Goal: Communication & Community: Share content

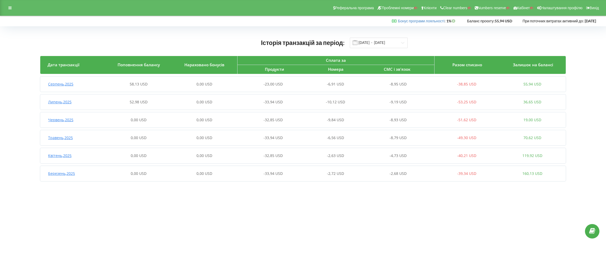
click at [64, 85] on span "Серпень , 2025" at bounding box center [60, 84] width 25 height 5
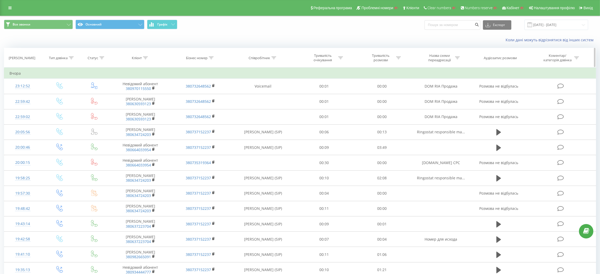
click at [144, 58] on icon at bounding box center [145, 58] width 5 height 3
click at [141, 96] on input "text" at bounding box center [140, 95] width 46 height 9
paste input "380675910800"
type input "380675910800"
click at [154, 107] on span "OK" at bounding box center [151, 106] width 15 height 8
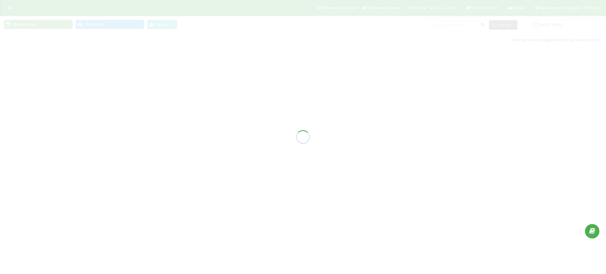
click at [8, 7] on div at bounding box center [303, 137] width 606 height 274
click at [8, 9] on div at bounding box center [303, 137] width 606 height 274
click at [11, 9] on div at bounding box center [303, 137] width 606 height 274
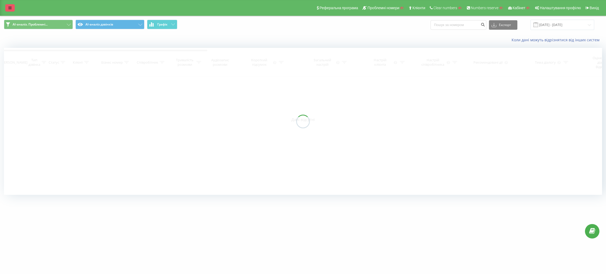
click at [11, 9] on icon at bounding box center [9, 8] width 3 height 4
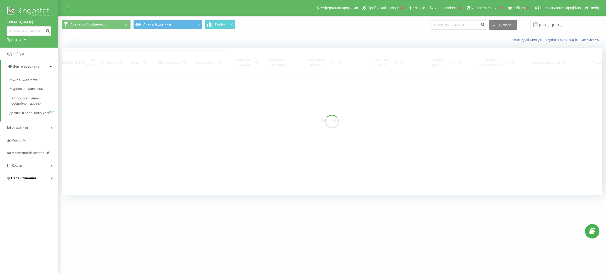
click at [28, 180] on span "Налаштування" at bounding box center [23, 178] width 25 height 4
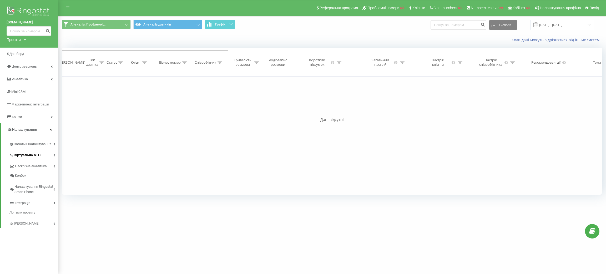
click at [28, 155] on span "Віртуальна АТС" at bounding box center [27, 155] width 27 height 5
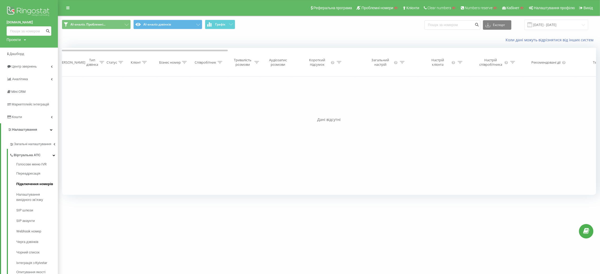
click at [29, 188] on link "Підключення номерів" at bounding box center [37, 184] width 42 height 11
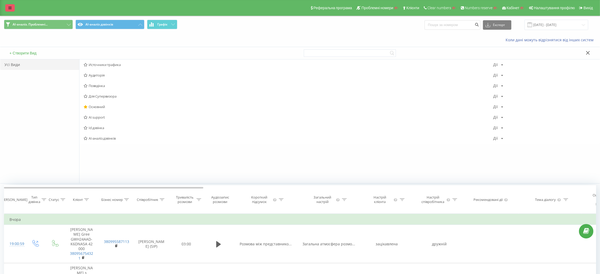
click at [9, 5] on link at bounding box center [9, 7] width 9 height 7
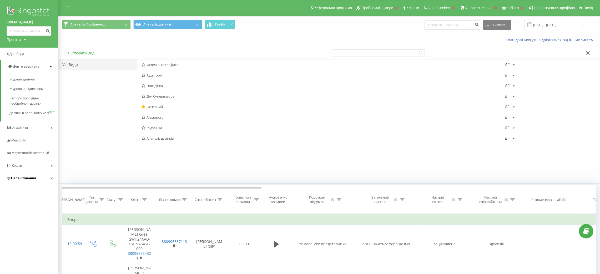
click at [26, 180] on span "Налаштування" at bounding box center [23, 178] width 25 height 4
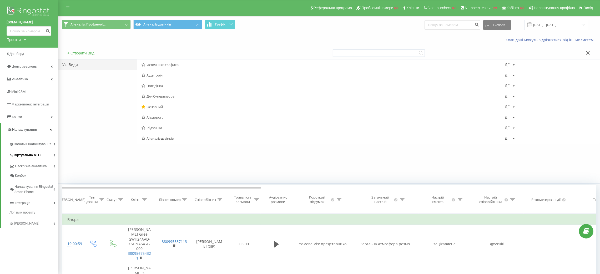
click at [28, 155] on span "Віртуальна АТС" at bounding box center [27, 155] width 27 height 5
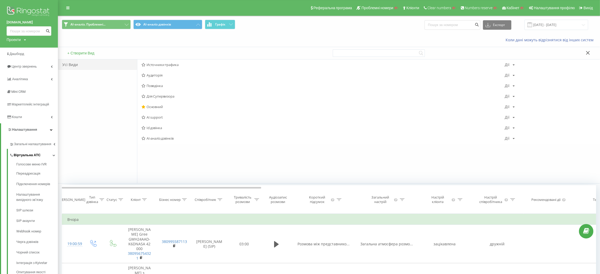
click at [31, 152] on link "Віртуальна АТС" at bounding box center [33, 154] width 48 height 11
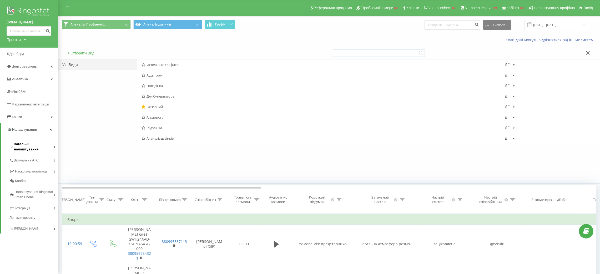
click at [32, 144] on span "Загальні налаштування" at bounding box center [33, 147] width 39 height 11
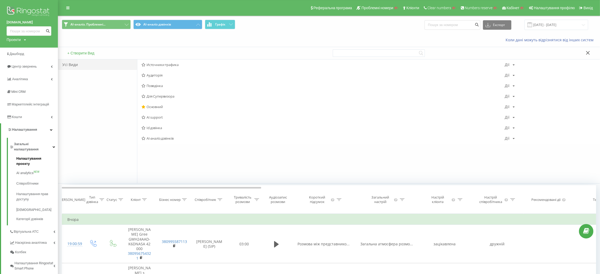
click at [30, 156] on span "Налаштування проєкту" at bounding box center [35, 161] width 39 height 11
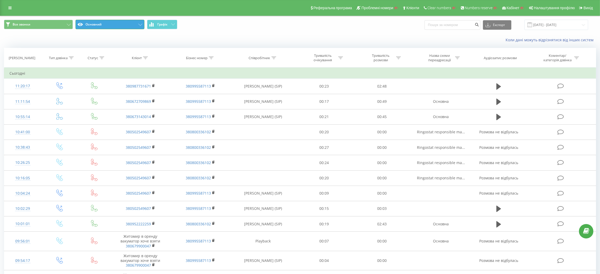
click at [114, 24] on button "Основний" at bounding box center [110, 24] width 69 height 9
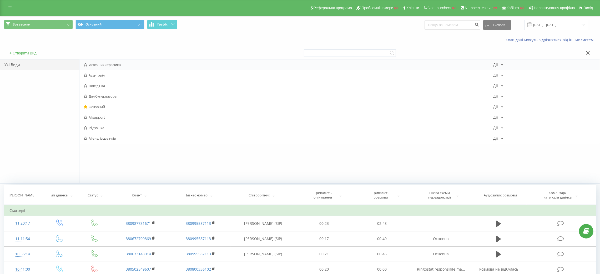
click at [111, 64] on span "Источники трафика" at bounding box center [289, 65] width 410 height 4
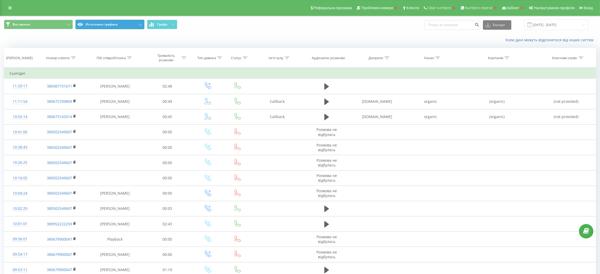
click at [128, 26] on button "Источники трафика" at bounding box center [110, 24] width 69 height 9
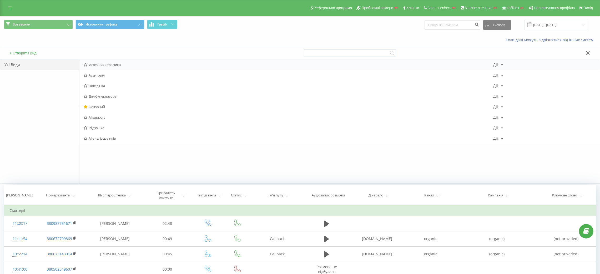
click at [501, 63] on icon at bounding box center [502, 64] width 2 height 3
click at [521, 114] on div "Поділитися" at bounding box center [519, 111] width 50 height 10
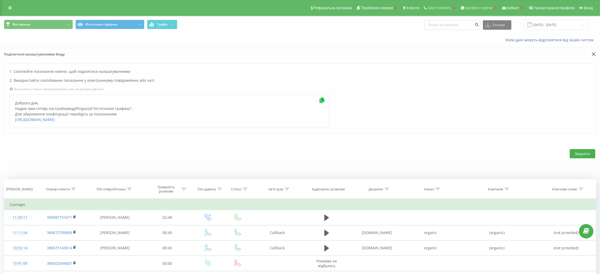
drag, startPoint x: 121, startPoint y: 125, endPoint x: 13, endPoint y: 111, distance: 108.8
click at [13, 111] on div "Доброго дня, Надаю вам готову настройку виду Ringostat " Источники трафика ". Д…" at bounding box center [169, 111] width 320 height 33
copy div "Надаю вам готову настройку виду Ringostat " Источники трафика ". Для збереження…"
click at [130, 23] on button "Источники трафика" at bounding box center [110, 24] width 69 height 9
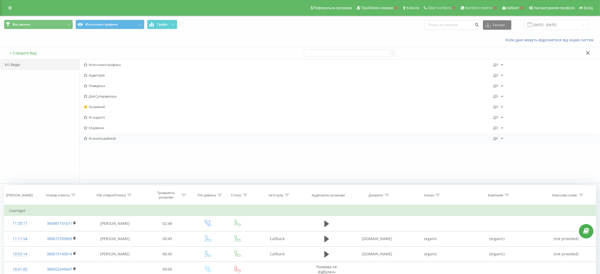
click at [110, 138] on span "AI-аналіз дзвінків" at bounding box center [289, 139] width 410 height 4
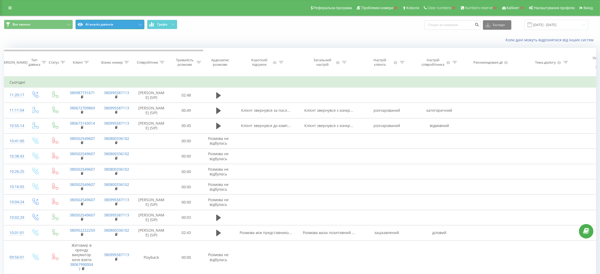
click at [127, 24] on button "AI-аналіз дзвінків" at bounding box center [110, 24] width 69 height 9
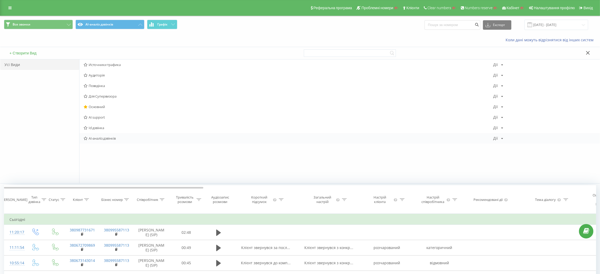
click at [497, 140] on div "Дії" at bounding box center [496, 139] width 5 height 4
click at [526, 185] on div "Поділитися" at bounding box center [519, 185] width 50 height 10
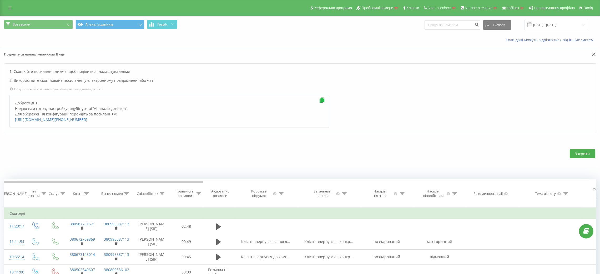
drag, startPoint x: 186, startPoint y: 118, endPoint x: 14, endPoint y: 110, distance: 172.1
click at [14, 110] on div "Доброго дня, Надаю вам готову настройку виду Ringostat " AI-аналіз дзвінків ". …" at bounding box center [169, 111] width 320 height 33
copy div "Надаю вам готову настройку виду Ringostat " AI-аналіз дзвінків ". Для збереженн…"
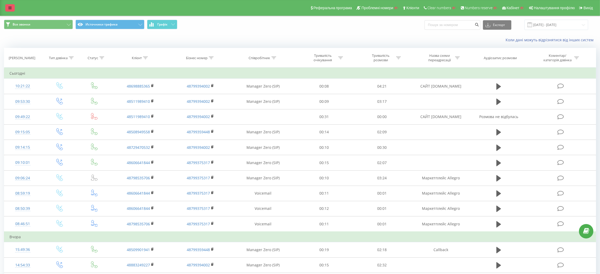
click at [10, 9] on icon at bounding box center [9, 8] width 3 height 4
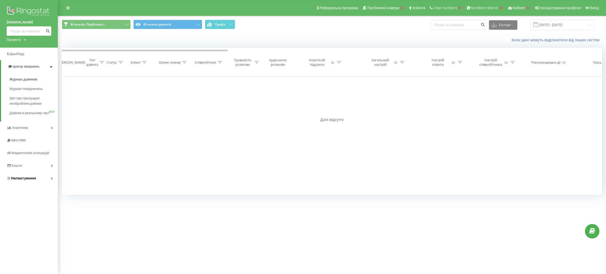
click at [28, 180] on span "Налаштування" at bounding box center [23, 178] width 25 height 4
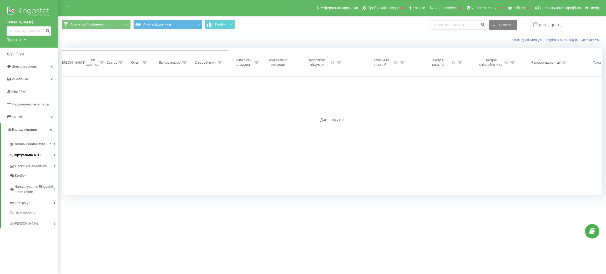
click at [29, 152] on link "Віртуальна АТС" at bounding box center [33, 154] width 48 height 11
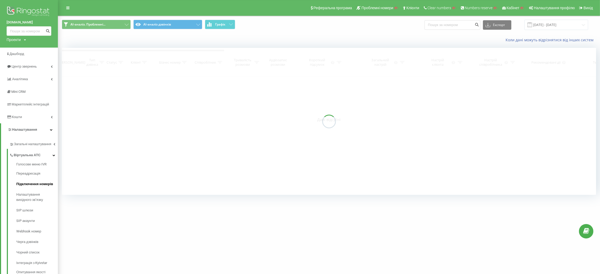
click at [31, 186] on span "Підключення номерів" at bounding box center [34, 184] width 37 height 5
